Goal: Information Seeking & Learning: Learn about a topic

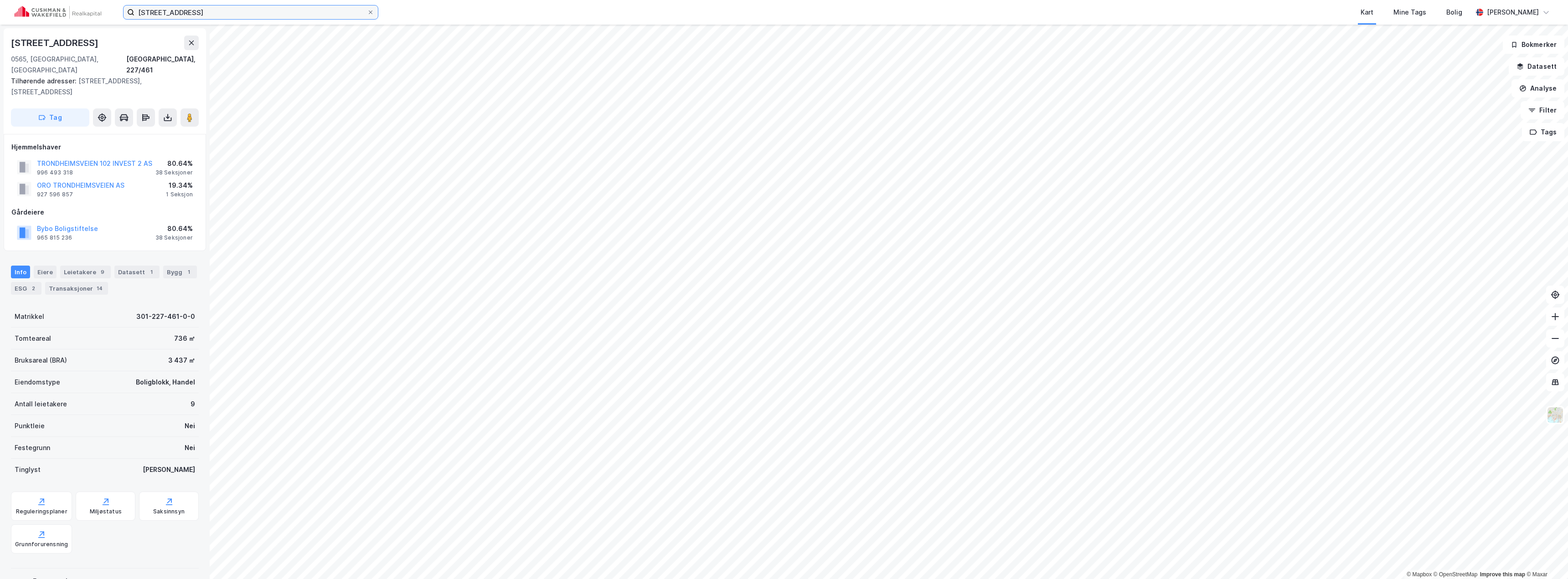
click at [232, 9] on input "[STREET_ADDRESS]" at bounding box center [251, 12] width 233 height 13
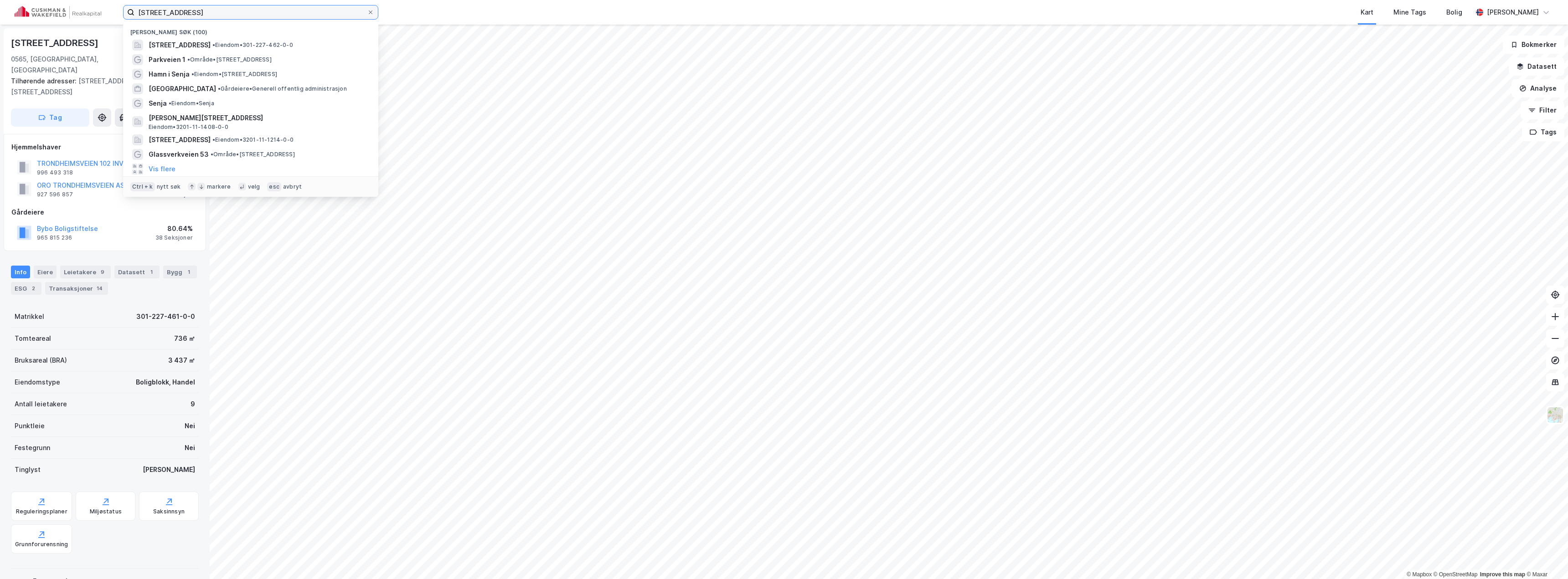
click at [232, 9] on input "[STREET_ADDRESS]" at bounding box center [251, 12] width 233 height 13
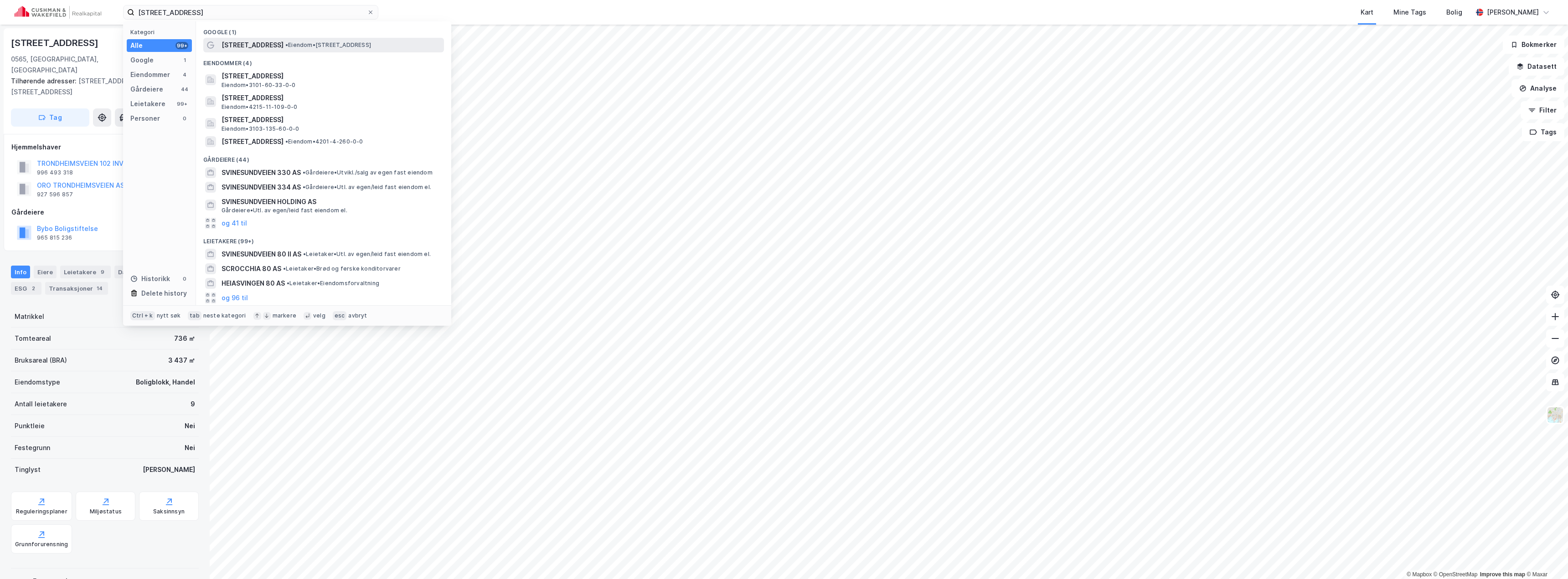
click at [297, 50] on div "[STREET_ADDRESS] • Eiendom • [STREET_ADDRESS]" at bounding box center [323, 45] width 240 height 15
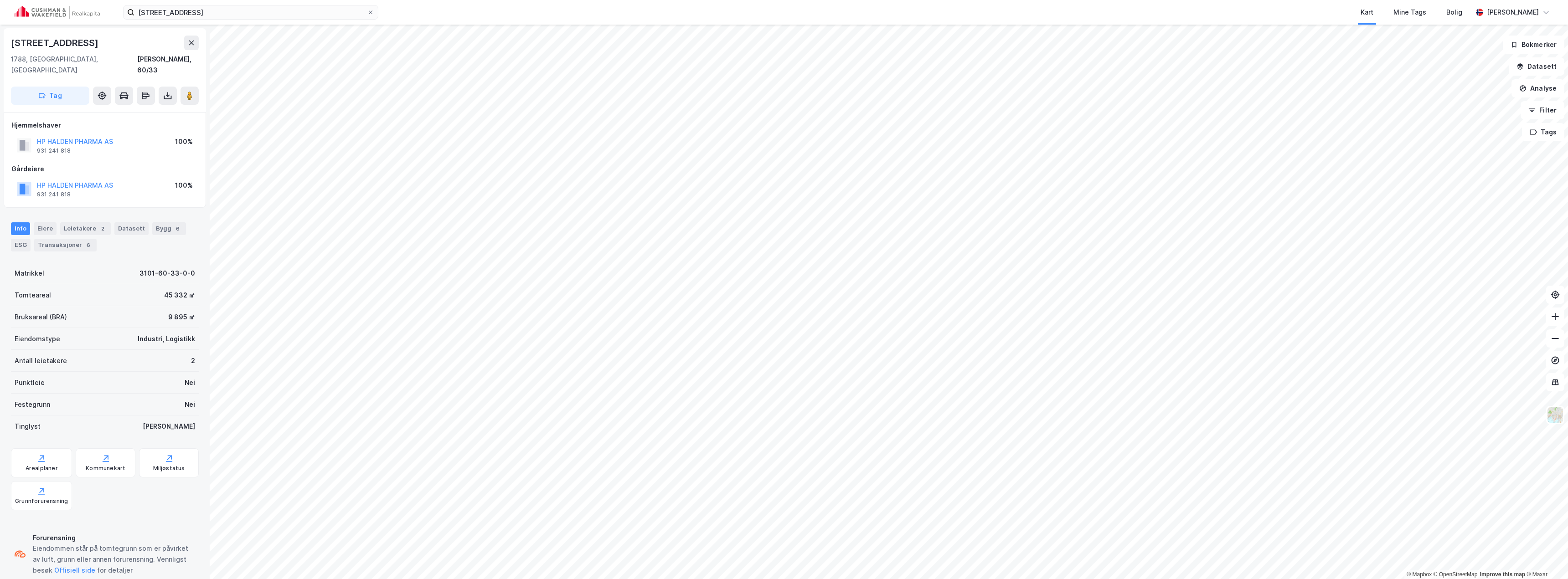
scroll to position [1, 0]
click at [1539, 72] on button "Datasett" at bounding box center [1536, 66] width 55 height 18
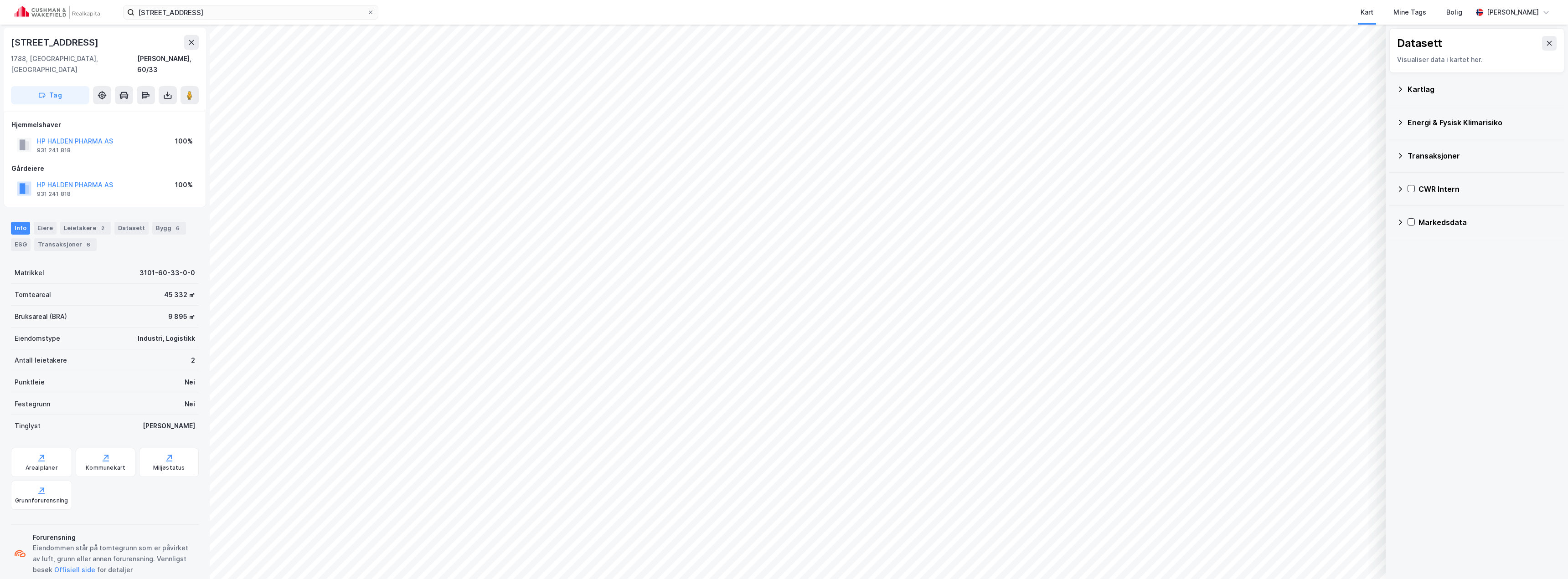
click at [1399, 189] on icon at bounding box center [1400, 189] width 7 height 7
click at [1413, 235] on icon at bounding box center [1412, 233] width 7 height 7
click at [1423, 254] on icon at bounding box center [1424, 254] width 6 height 6
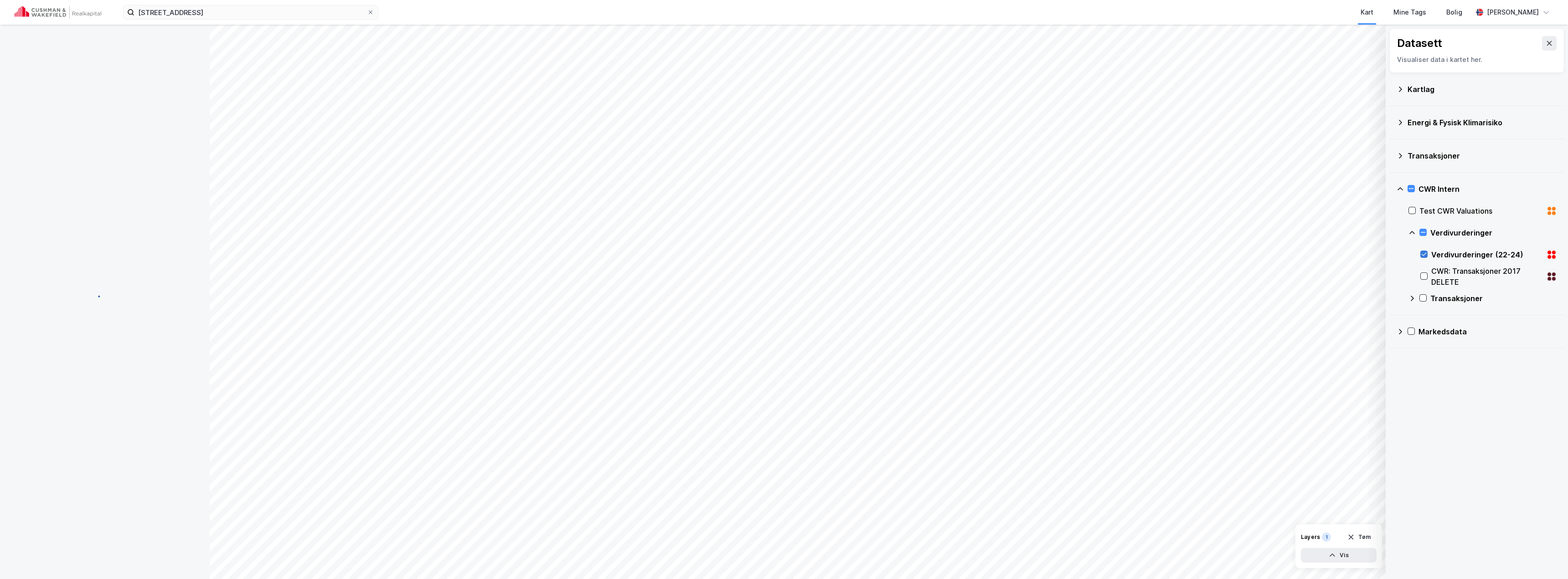
scroll to position [0, 0]
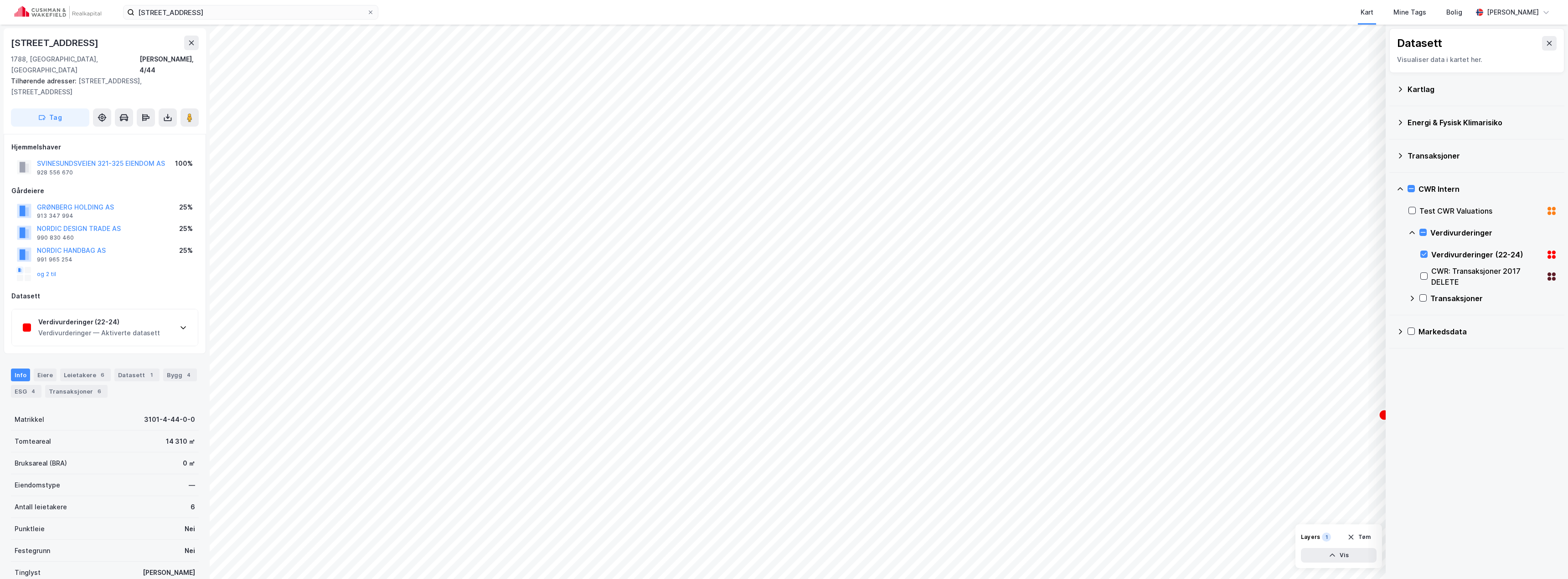
scroll to position [1, 0]
click at [181, 321] on div "Verdivurderinger (22-24) Verdivurderinger — Aktiverte datasett" at bounding box center [105, 327] width 186 height 36
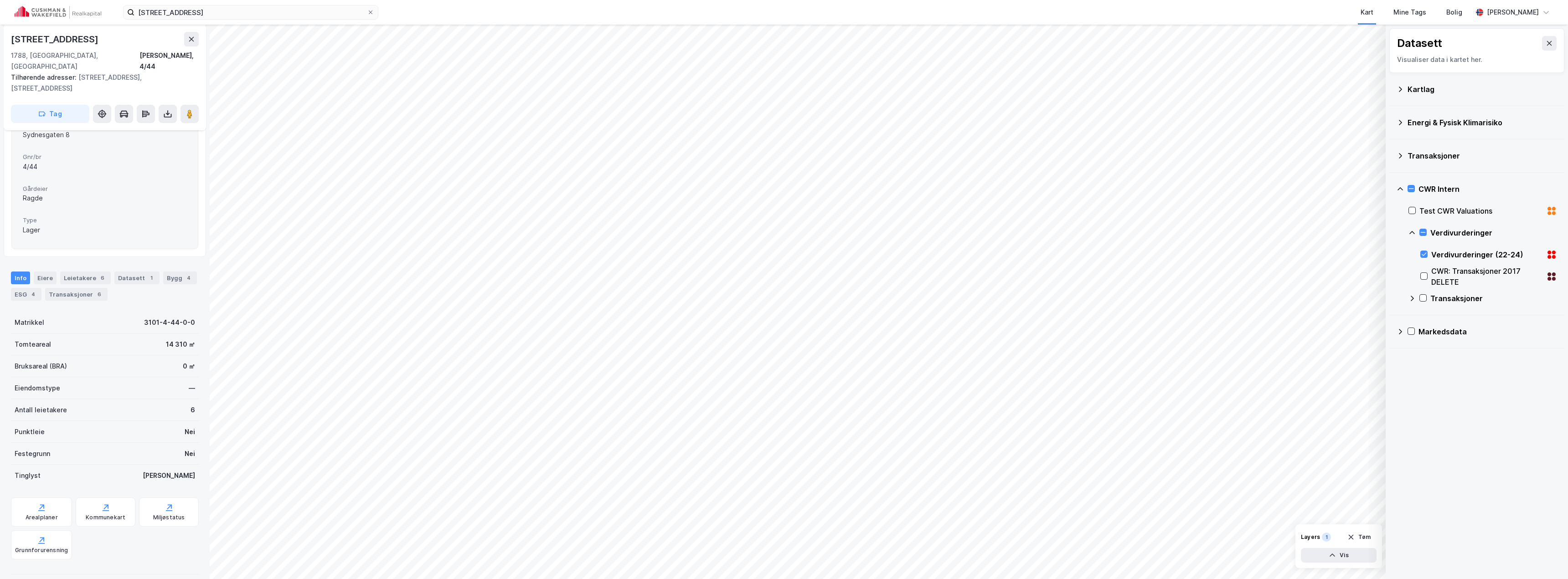
scroll to position [46, 0]
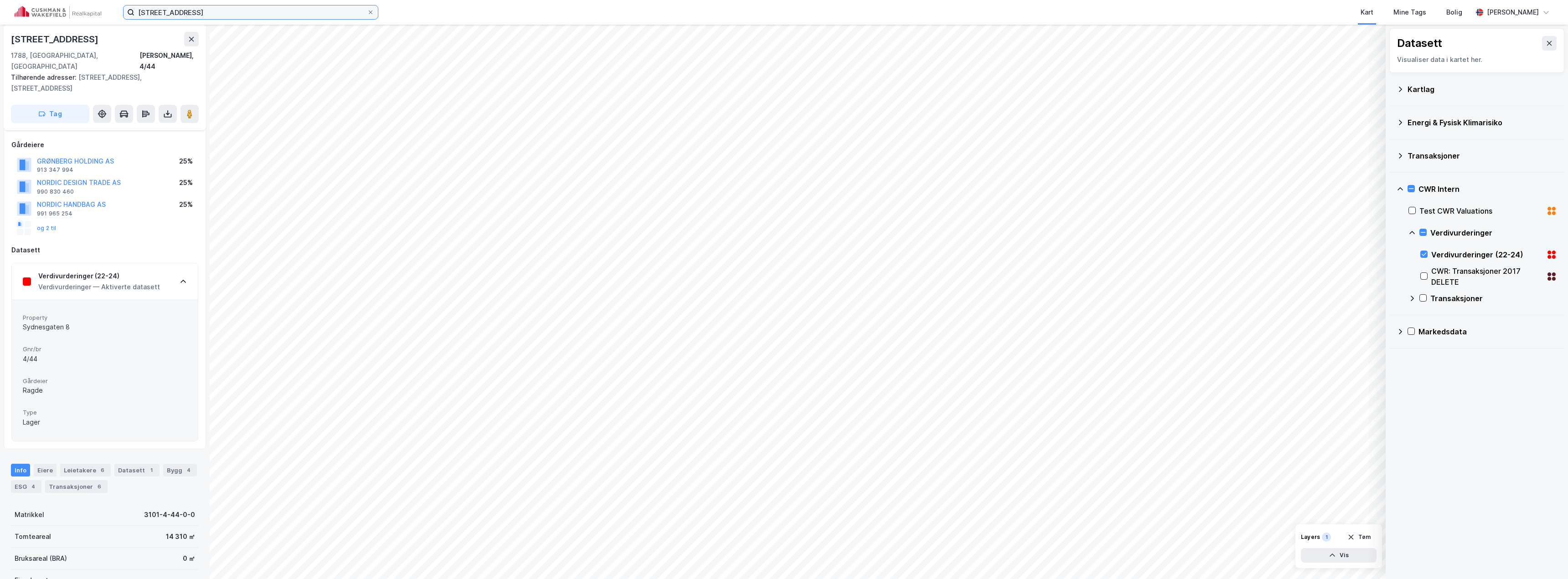
click at [219, 15] on input "[STREET_ADDRESS]" at bounding box center [251, 12] width 233 height 13
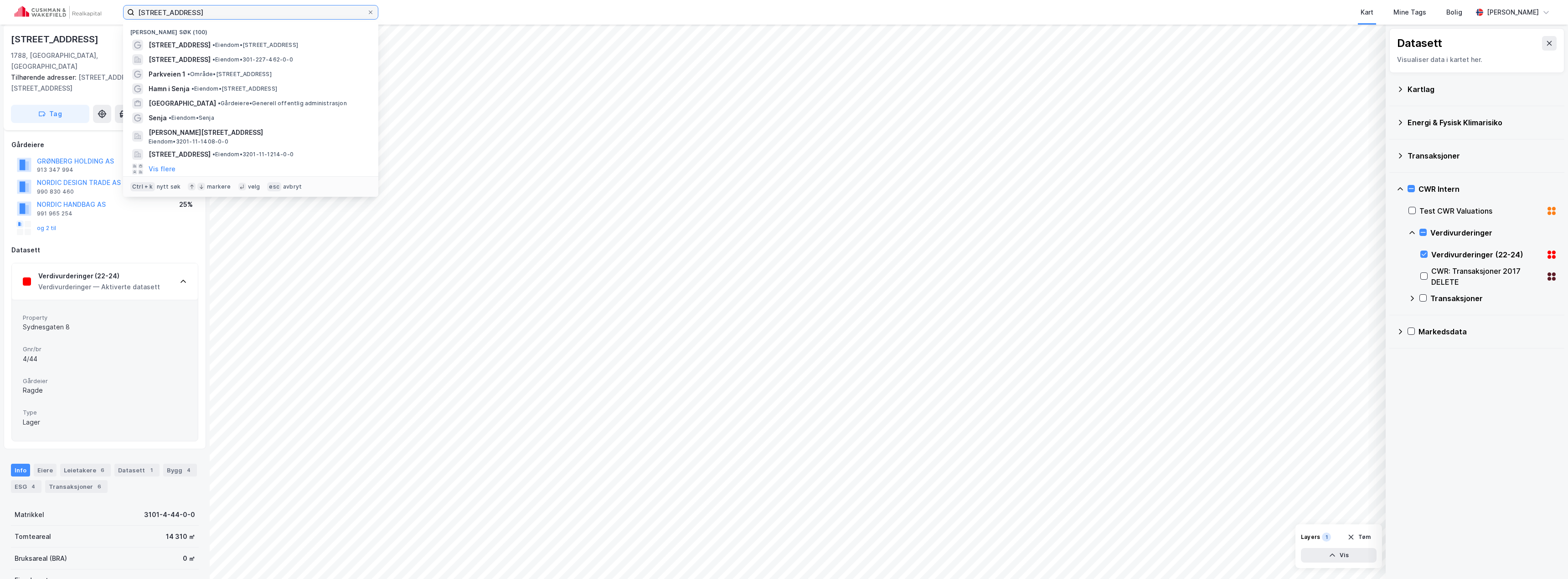
click at [219, 15] on input "[STREET_ADDRESS]" at bounding box center [251, 12] width 233 height 13
paste input "[GEOGRAPHIC_DATA]"
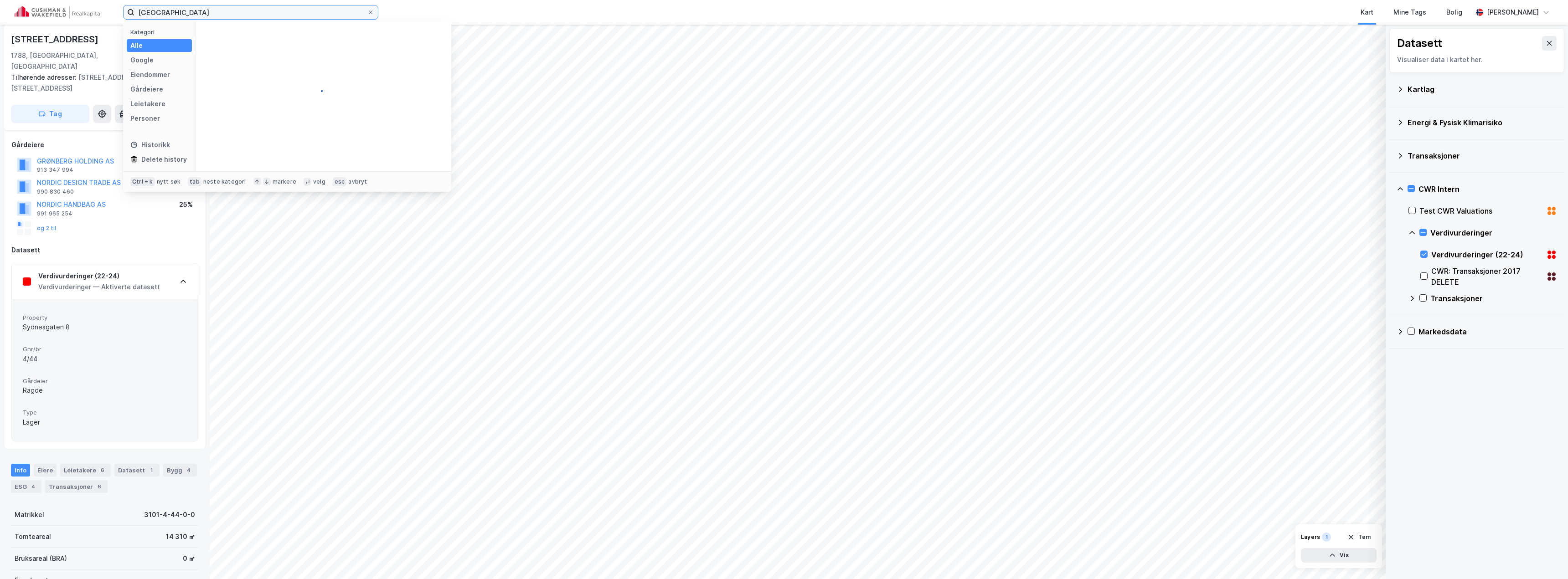
type input "[GEOGRAPHIC_DATA]"
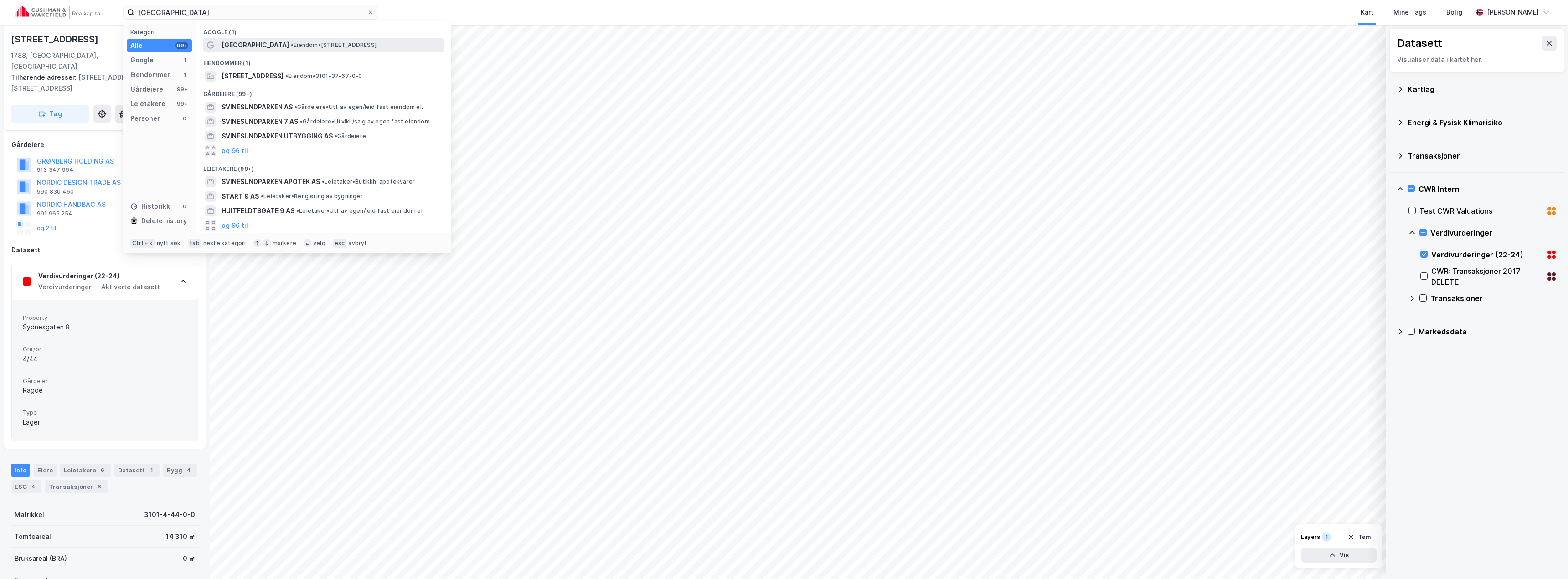
click at [291, 44] on span "• Eiendom • [STREET_ADDRESS]" at bounding box center [334, 45] width 86 height 7
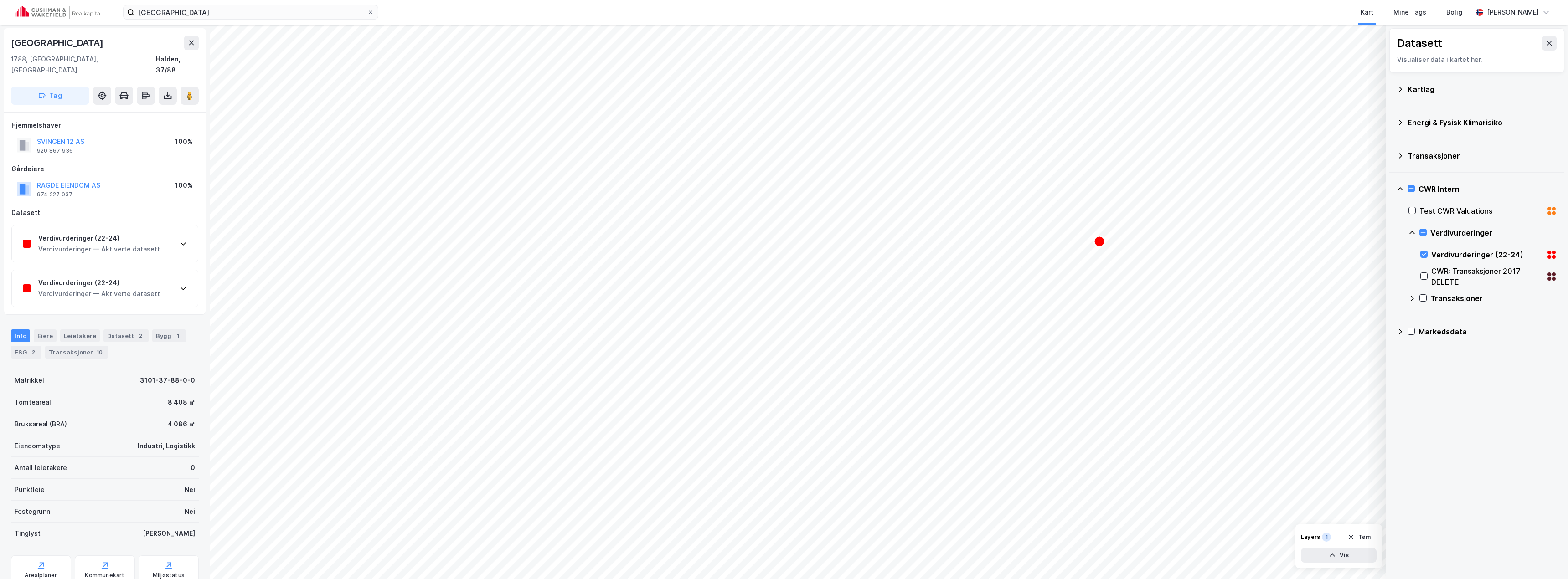
scroll to position [24, 0]
